Goal: Task Accomplishment & Management: Use online tool/utility

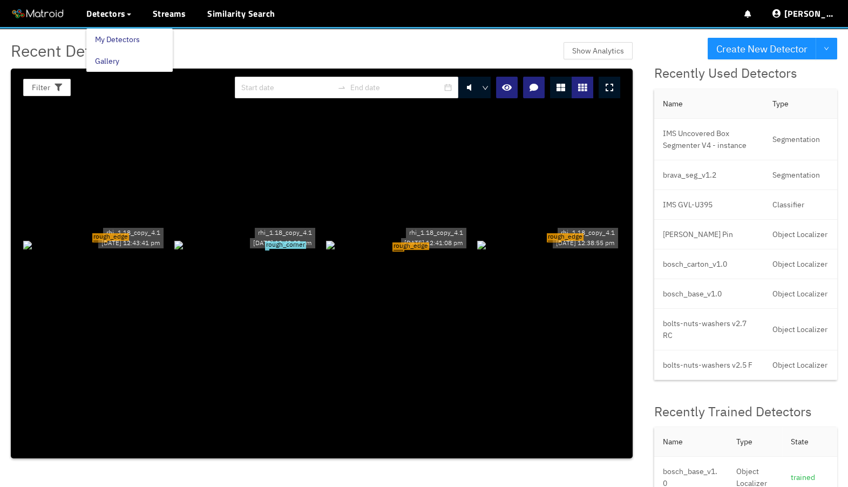
click at [114, 41] on link "My Detectors" at bounding box center [117, 40] width 45 height 22
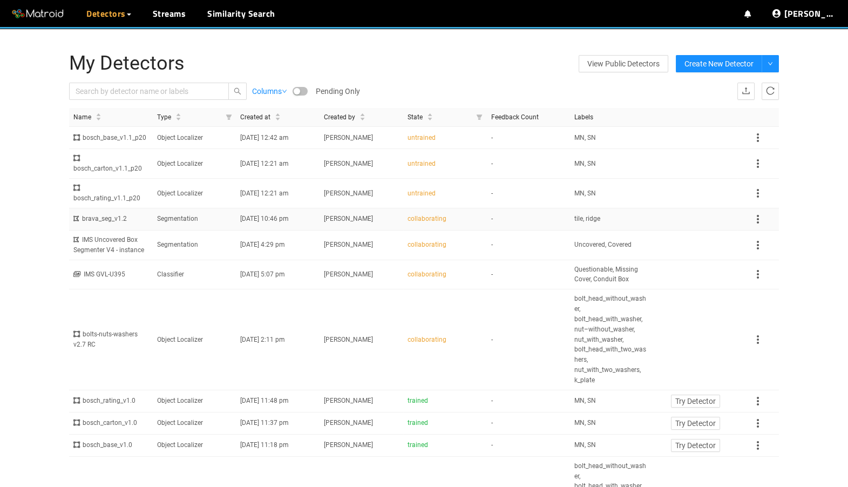
click at [214, 230] on td "Segmentation" at bounding box center [195, 219] width 84 height 22
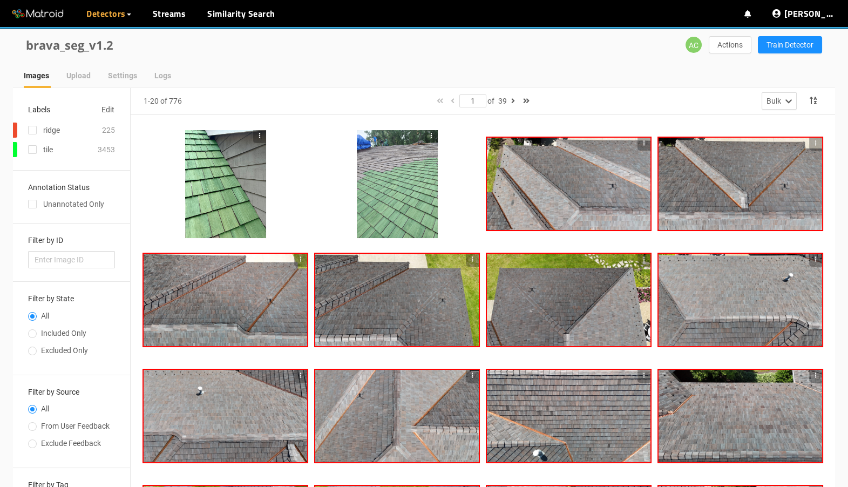
click at [71, 326] on label "All" at bounding box center [69, 318] width 83 height 17
click at [37, 321] on input "All" at bounding box center [32, 317] width 9 height 6
click at [70, 329] on span "Included Only" at bounding box center [64, 333] width 54 height 9
click at [37, 331] on input "Included Only" at bounding box center [32, 334] width 9 height 6
radio input "true"
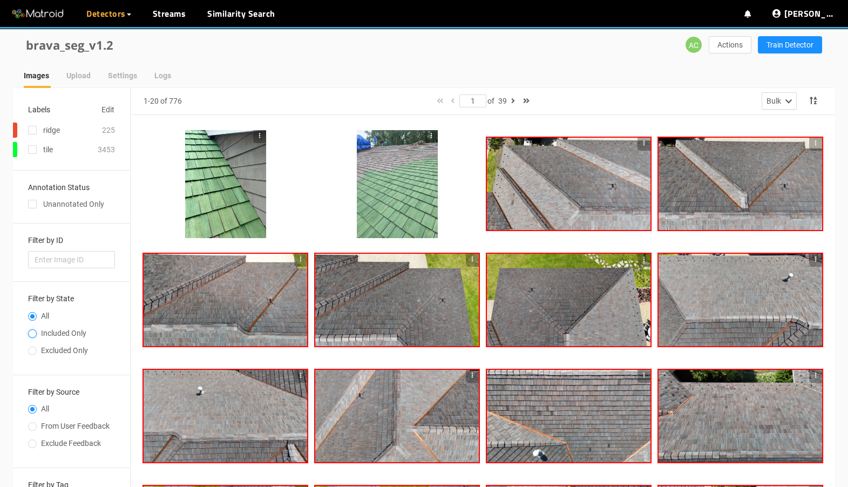
radio input "false"
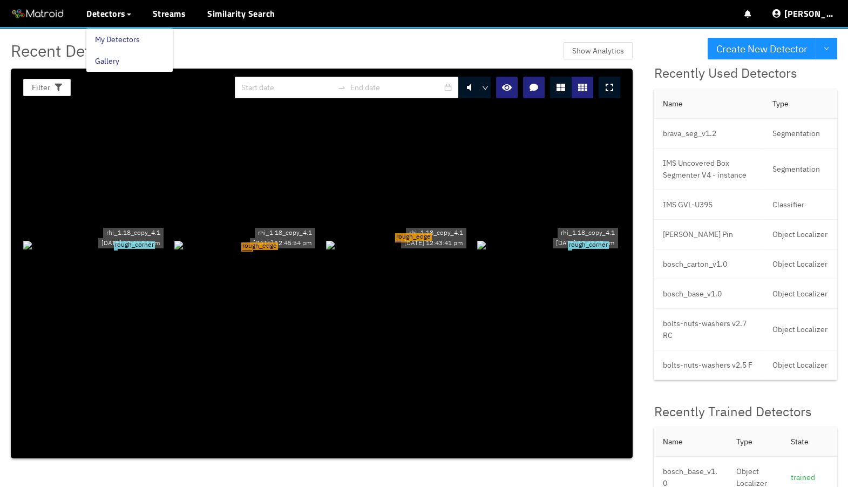
click at [107, 36] on link "My Detectors" at bounding box center [117, 40] width 45 height 22
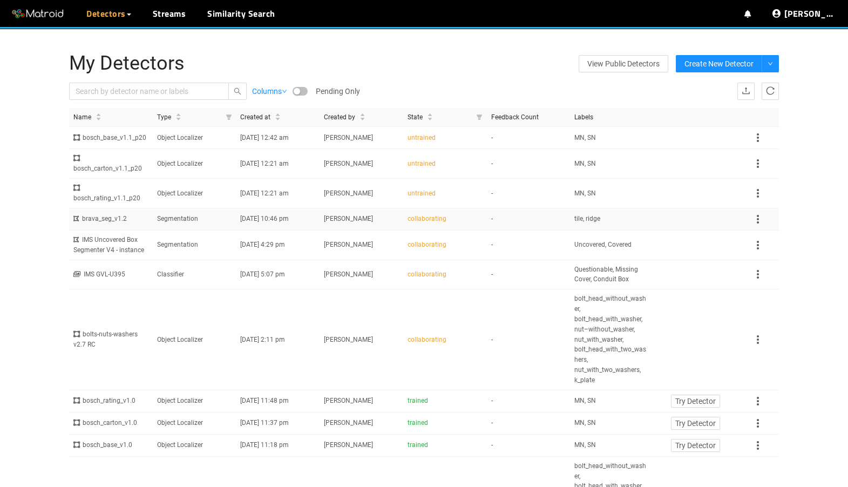
click at [261, 222] on span "09/26/2025 10:46 pm" at bounding box center [264, 219] width 49 height 8
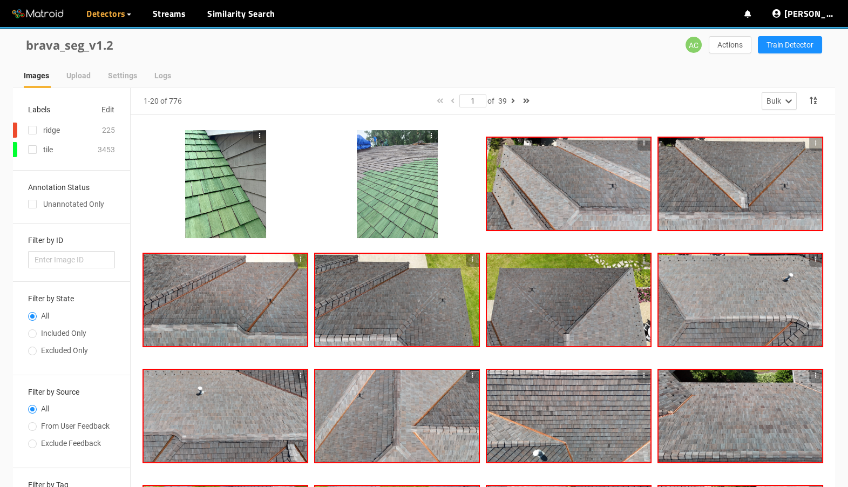
click at [70, 331] on span "Included Only" at bounding box center [64, 333] width 54 height 9
click at [37, 331] on input "Included Only" at bounding box center [32, 334] width 9 height 6
radio input "true"
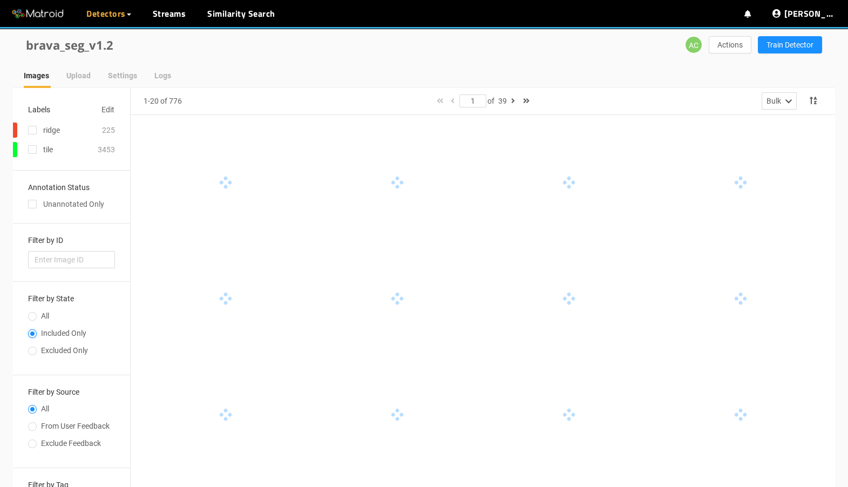
radio input "false"
